Goal: Obtain resource: Obtain resource

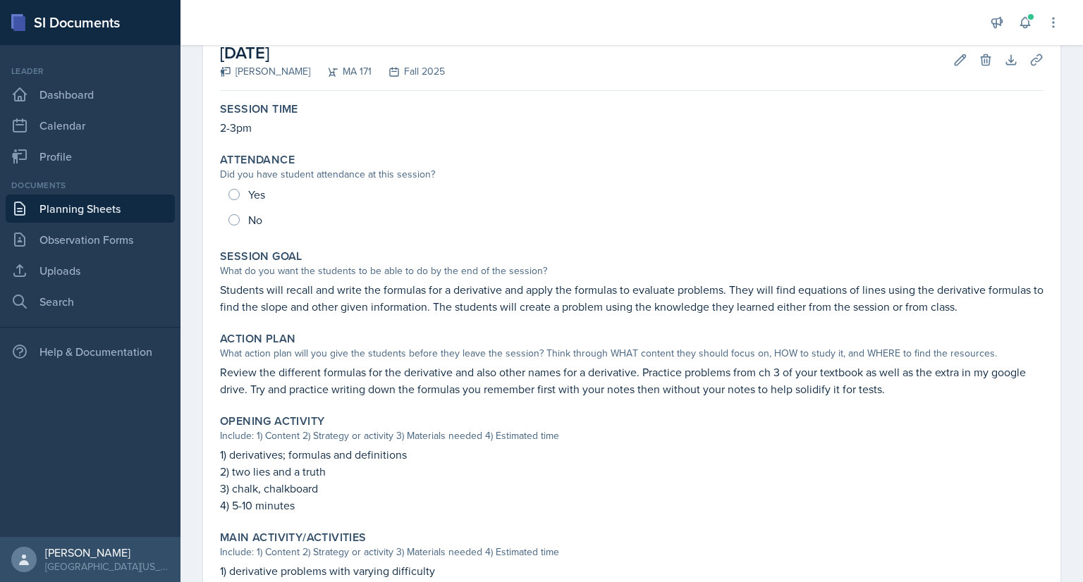
scroll to position [85, 0]
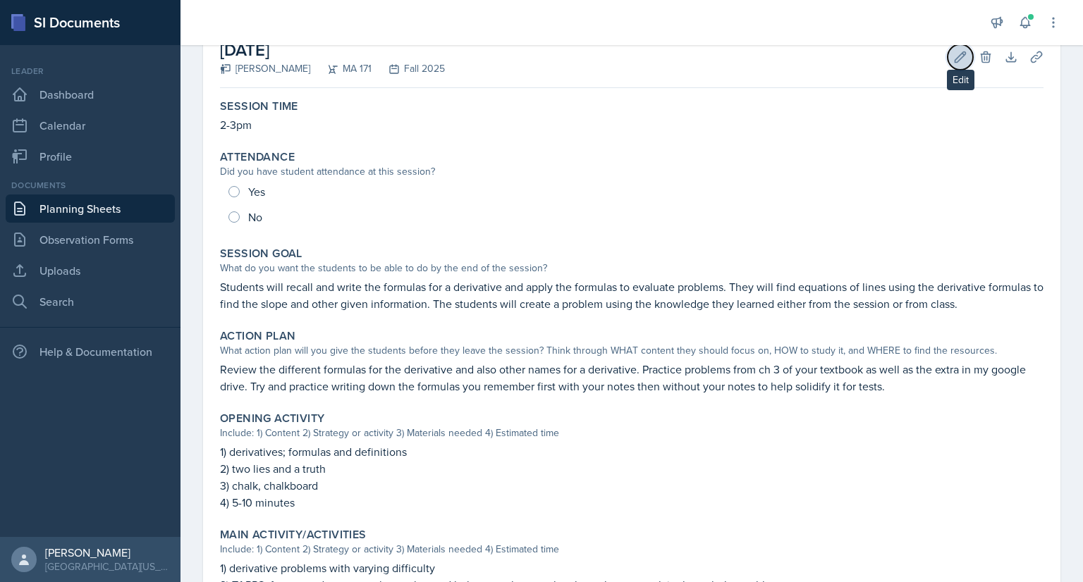
click at [955, 51] on icon at bounding box center [960, 56] width 11 height 11
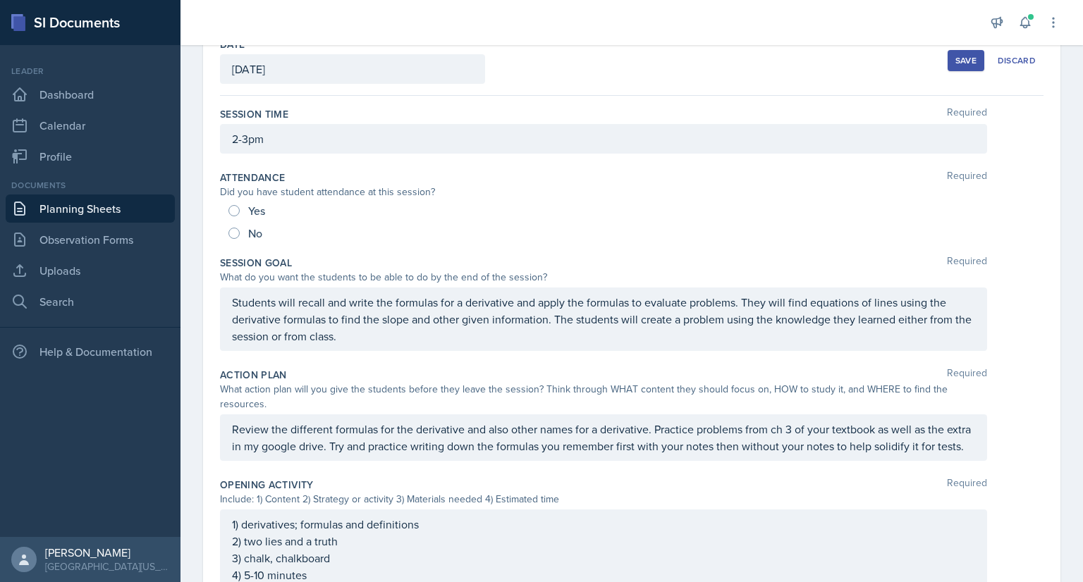
scroll to position [79, 0]
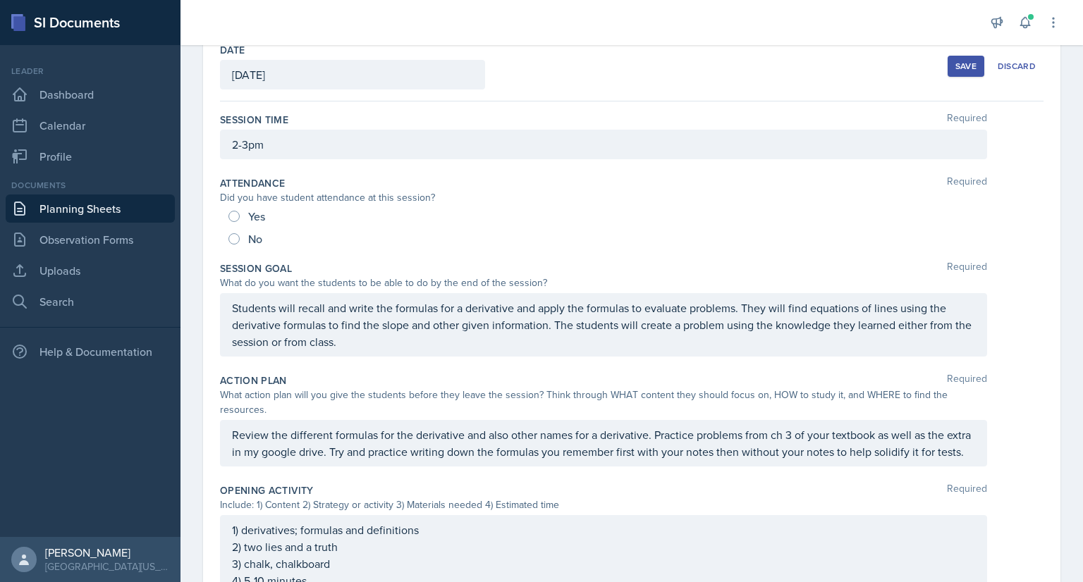
drag, startPoint x: 230, startPoint y: 308, endPoint x: 367, endPoint y: 342, distance: 141.6
click at [367, 342] on div "Students will recall and write the formulas for a derivative and apply the form…" at bounding box center [603, 324] width 767 height 63
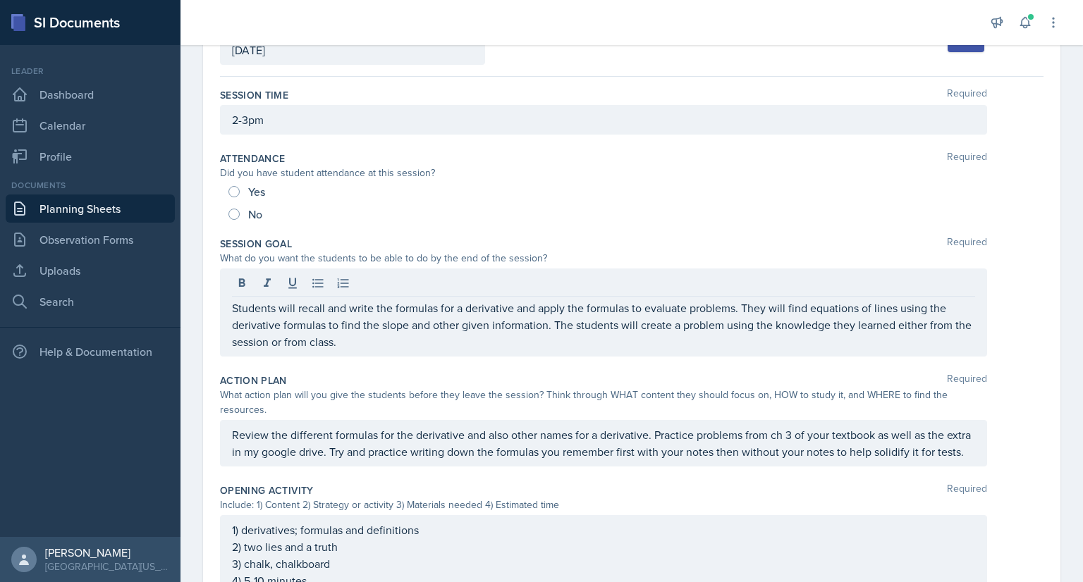
drag, startPoint x: 231, startPoint y: 309, endPoint x: 361, endPoint y: 342, distance: 133.9
click at [361, 342] on div "Students will recall and write the formulas for a derivative and apply the form…" at bounding box center [603, 313] width 767 height 88
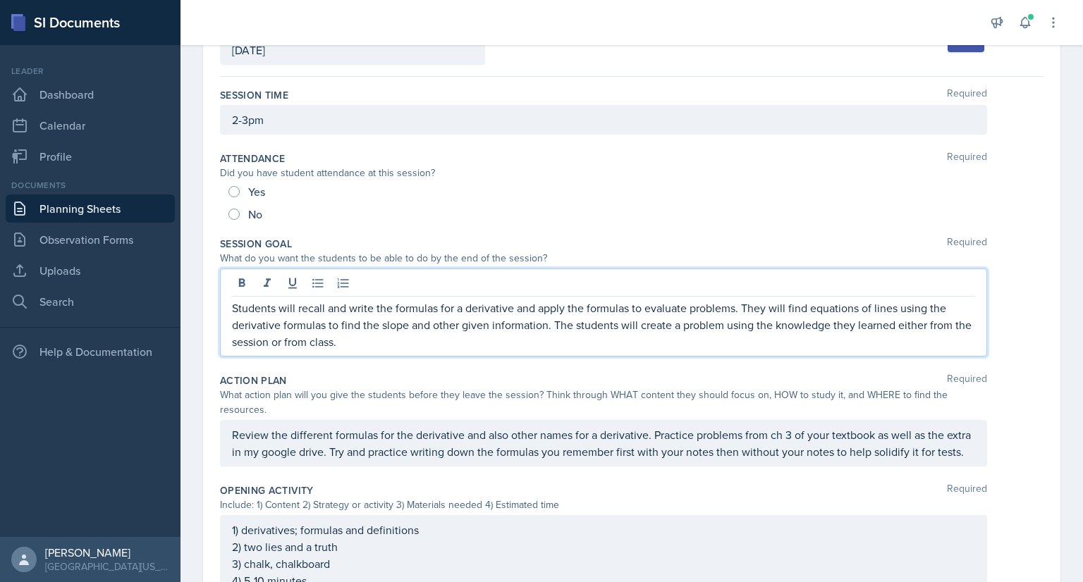
click at [361, 342] on p "Students will recall and write the formulas for a derivative and apply the form…" at bounding box center [603, 325] width 743 height 51
click at [353, 342] on p "Students will recall and write the formulas for a derivative and apply the form…" at bounding box center [603, 325] width 743 height 51
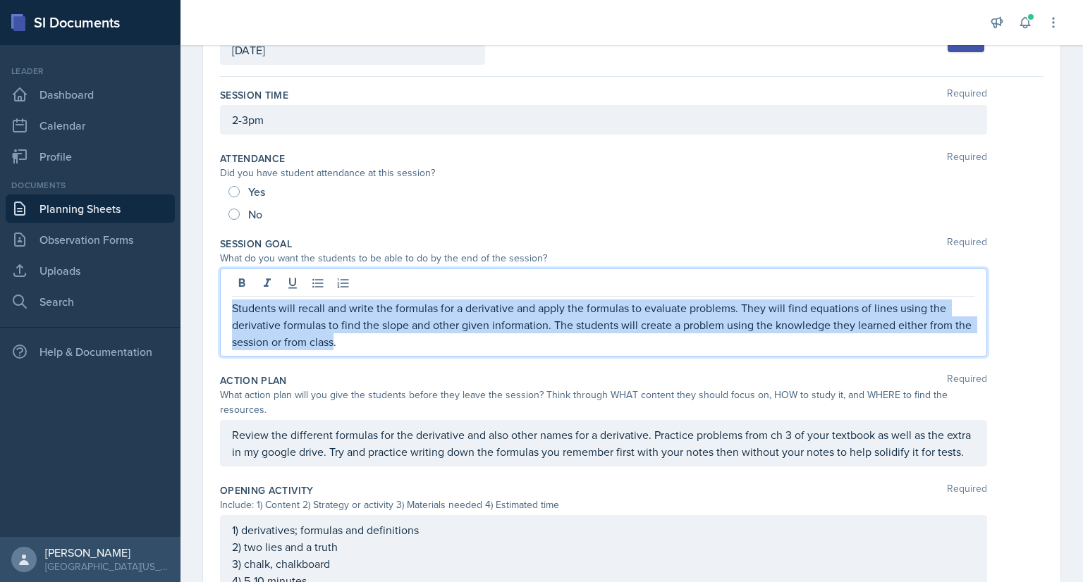
drag, startPoint x: 355, startPoint y: 342, endPoint x: 228, endPoint y: 310, distance: 130.3
click at [228, 310] on div "Students will recall and write the formulas for a derivative and apply the form…" at bounding box center [603, 313] width 767 height 88
copy p "Students will recall and write the formulas for a derivative and apply the form…"
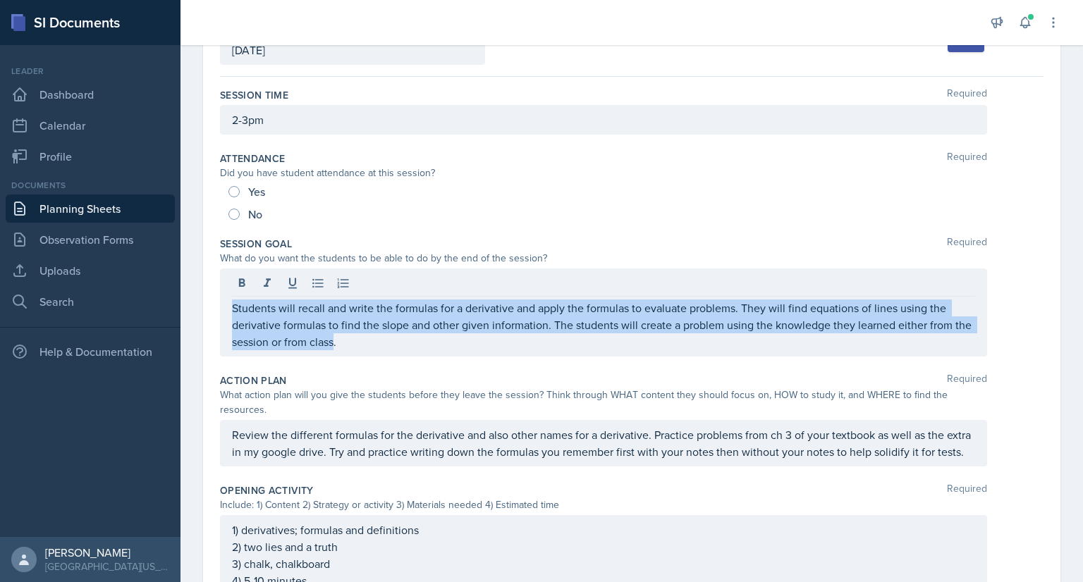
drag, startPoint x: 231, startPoint y: 433, endPoint x: 269, endPoint y: 470, distance: 52.4
click at [269, 467] on div "Review the different formulas for the derivative and also other names for a der…" at bounding box center [603, 443] width 767 height 47
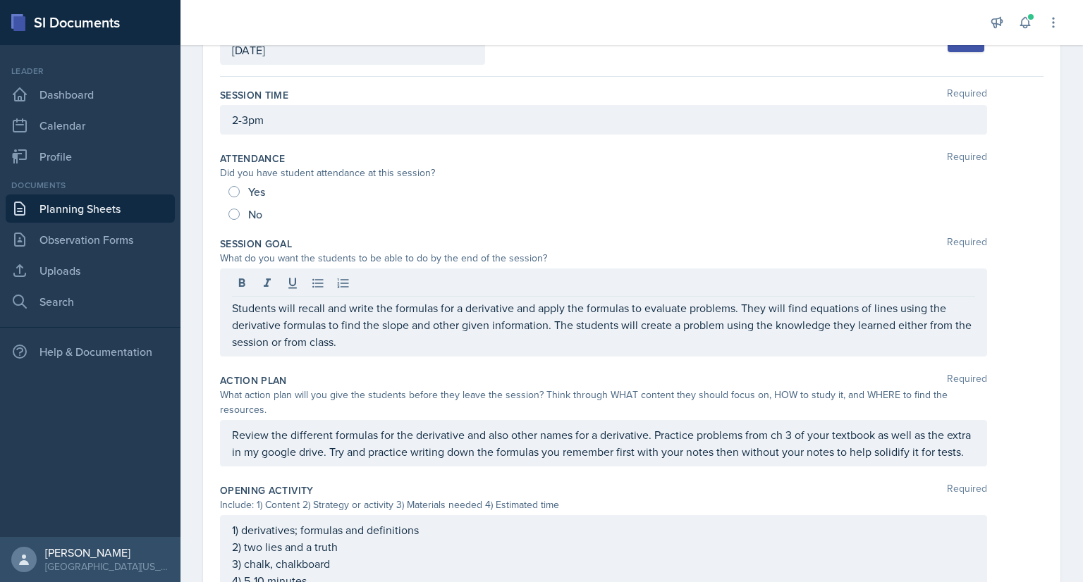
scroll to position [128, 0]
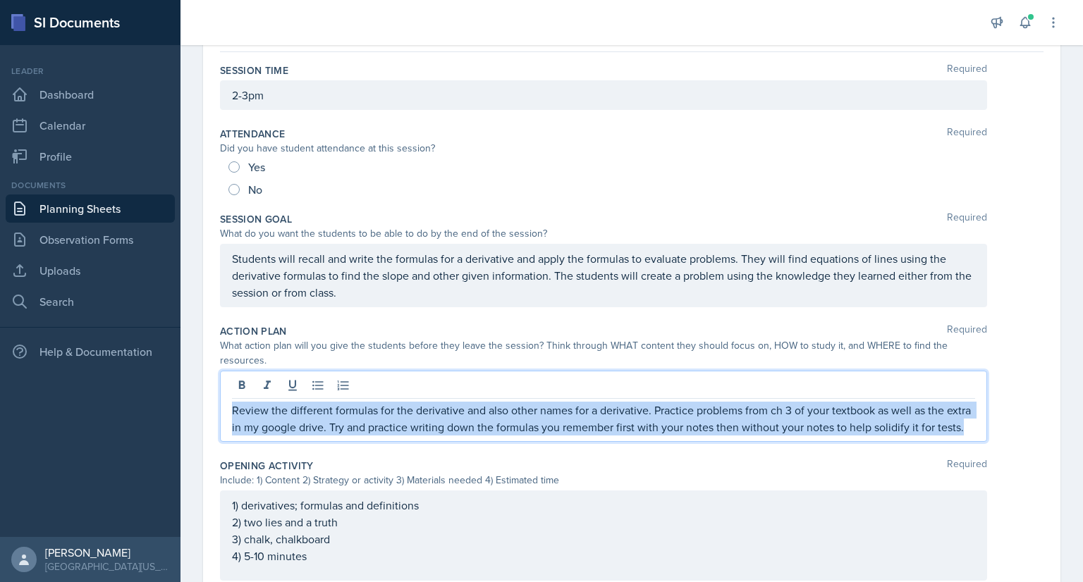
drag, startPoint x: 264, startPoint y: 446, endPoint x: 215, endPoint y: 400, distance: 66.4
click at [215, 400] on div "Date [DATE] [DATE] 31 1 2 3 4 5 6 7 8 9 10 11 12 13 14 15 16 17 18 19 20 21 22 …" at bounding box center [631, 491] width 857 height 1019
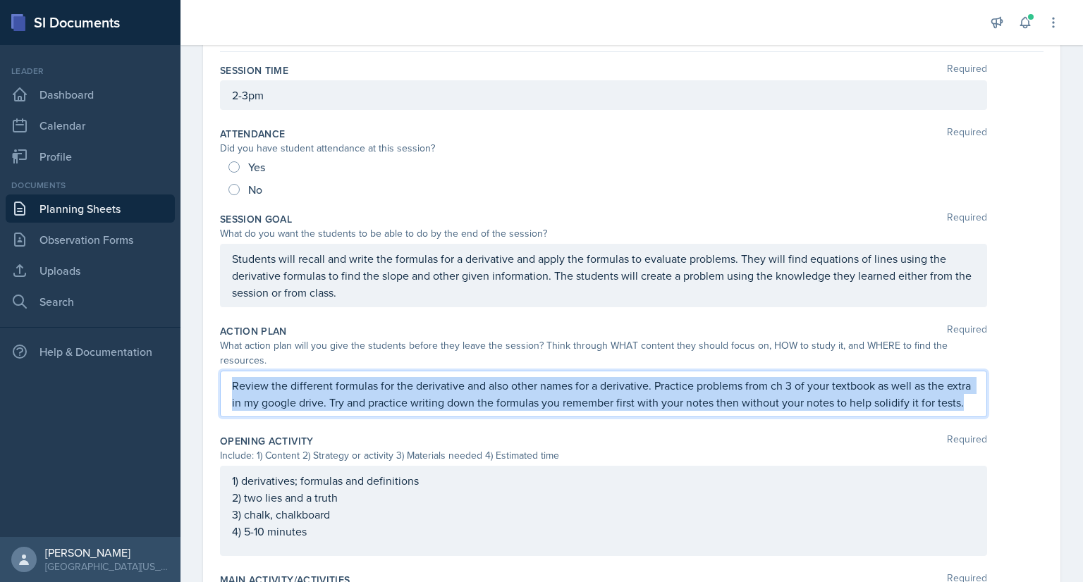
scroll to position [104, 0]
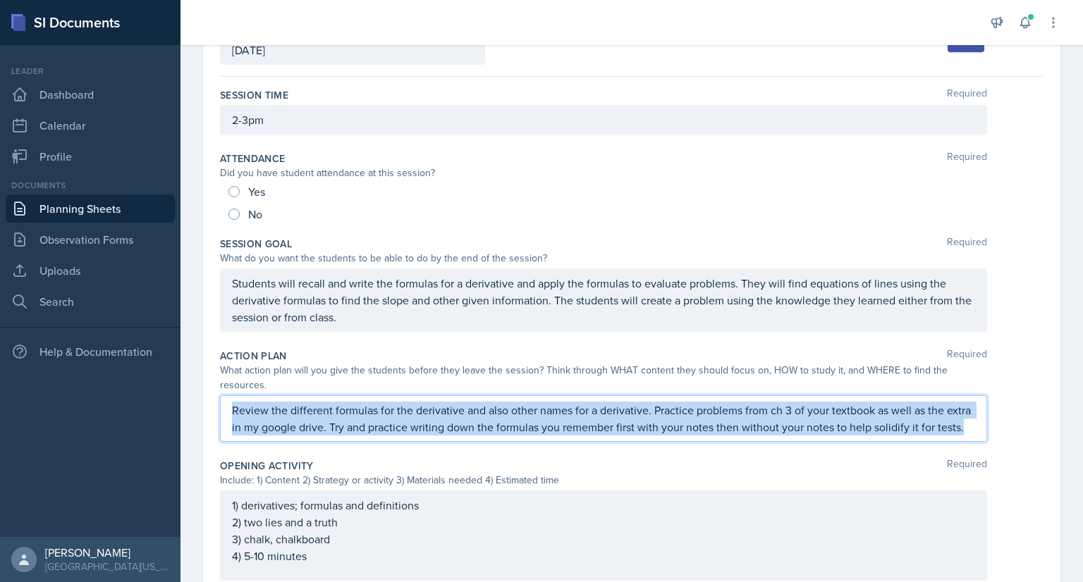
copy p "Review the different formulas for the derivative and also other names for a der…"
